Goal: Task Accomplishment & Management: Complete application form

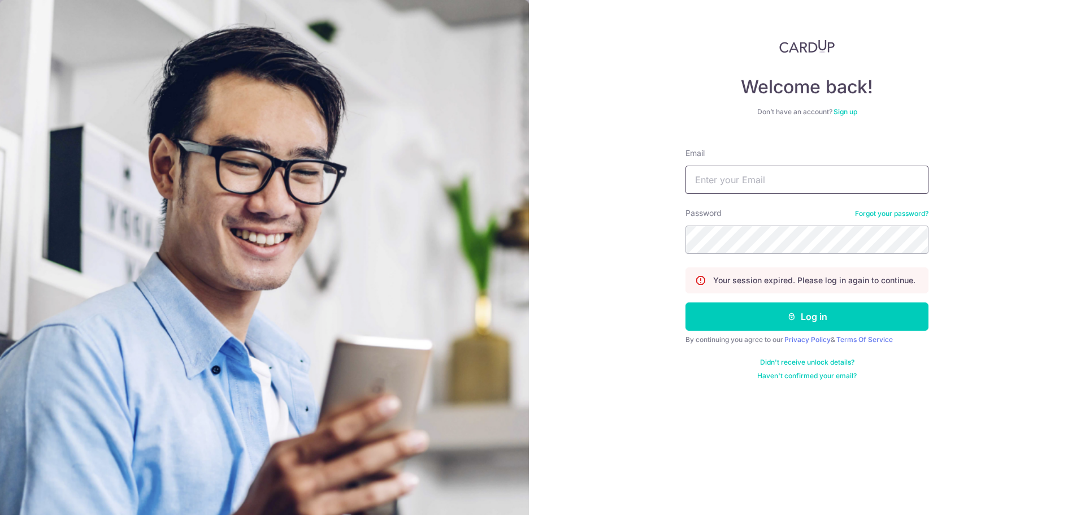
click at [790, 180] on input "Email" at bounding box center [807, 180] width 243 height 28
click at [918, 149] on div "Email" at bounding box center [807, 171] width 243 height 46
click at [832, 182] on input "Email" at bounding box center [807, 180] width 243 height 28
click at [755, 188] on input "Email" at bounding box center [807, 180] width 243 height 28
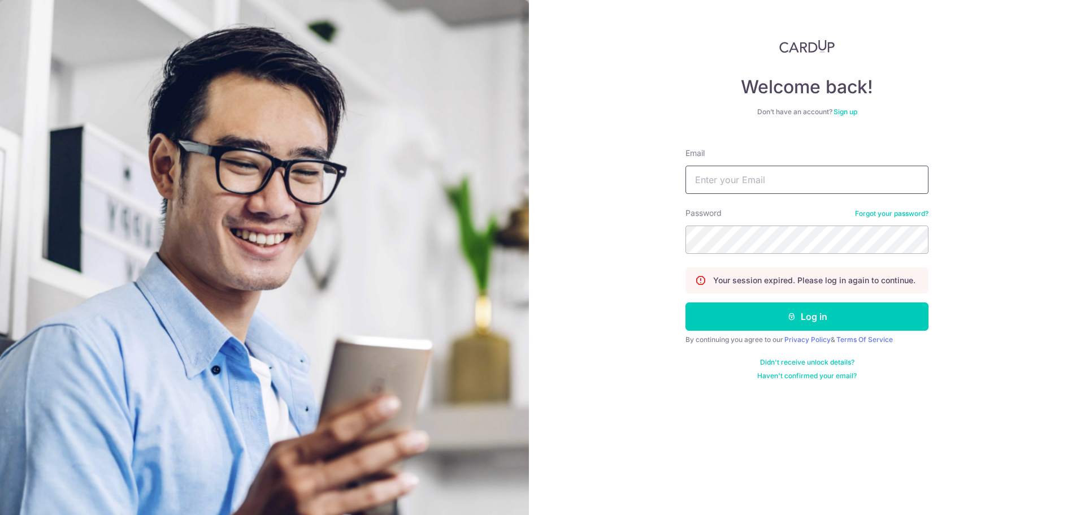
click at [780, 178] on input "Email" at bounding box center [807, 180] width 243 height 28
